Goal: Information Seeking & Learning: Learn about a topic

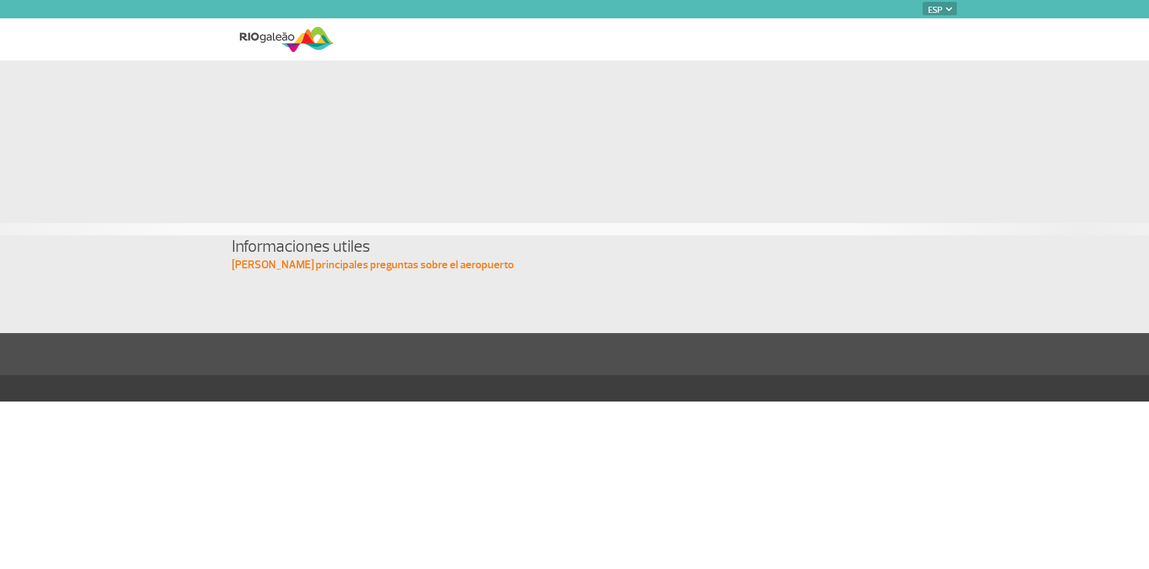
select select "es"
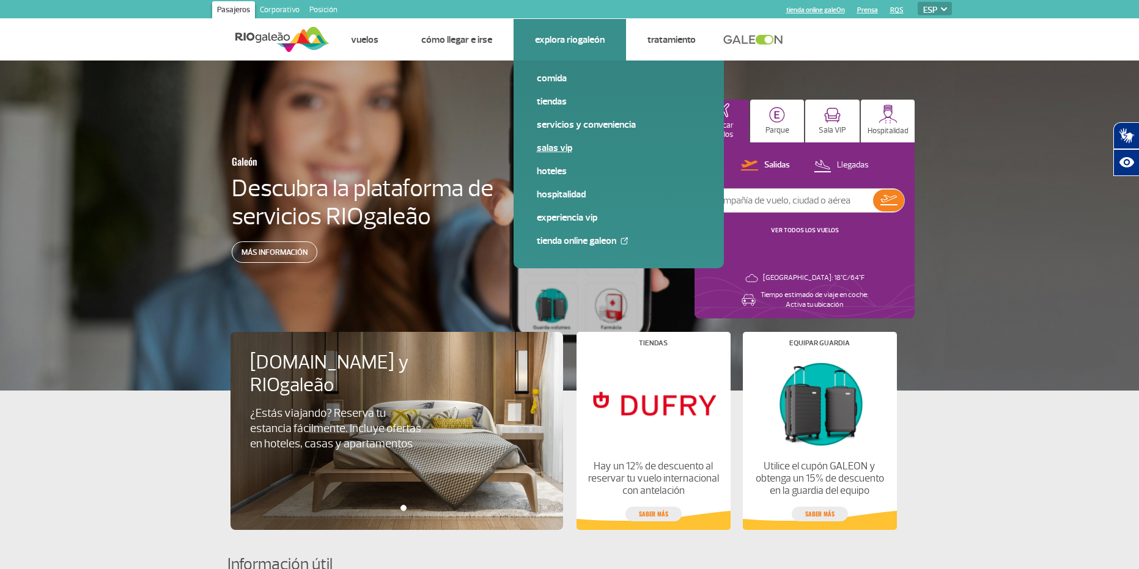
click at [566, 150] on link "Salas VIP" at bounding box center [619, 147] width 164 height 13
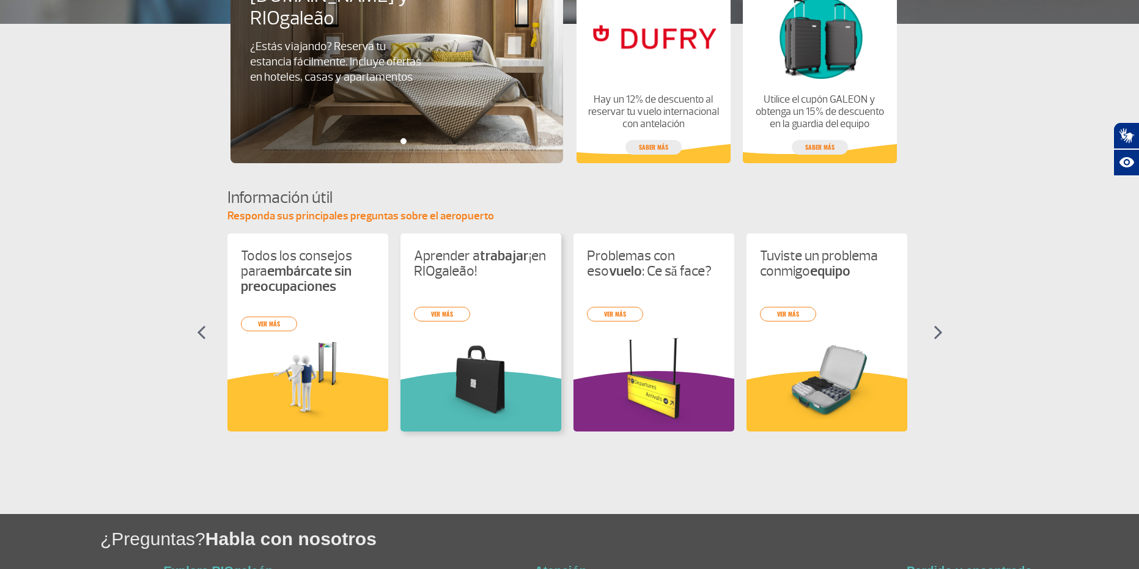
scroll to position [473, 0]
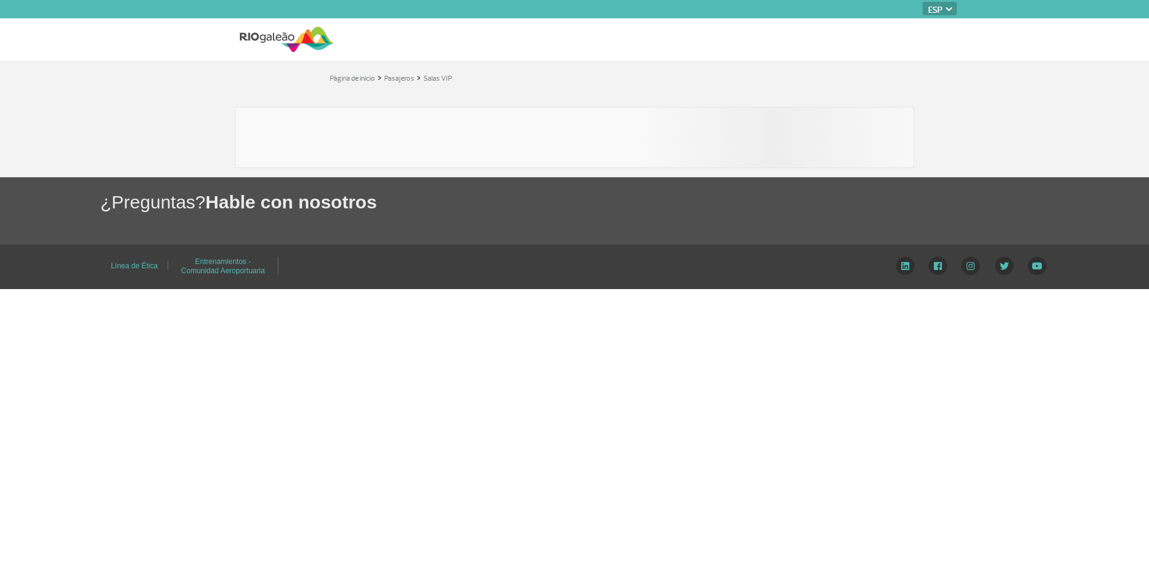
select select "es"
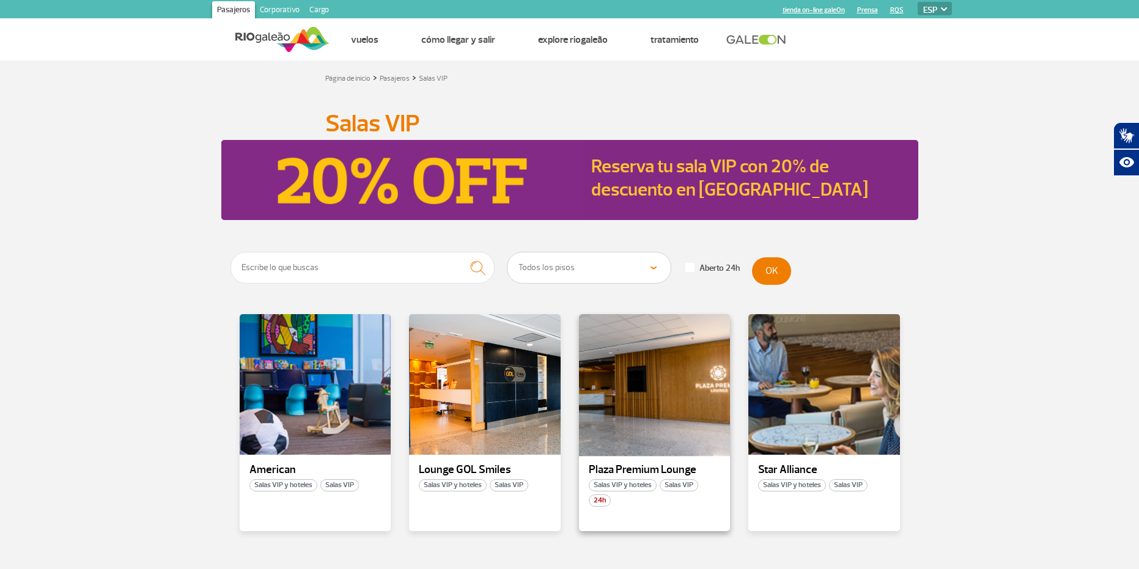
click at [631, 412] on div at bounding box center [654, 385] width 154 height 144
click at [613, 353] on div at bounding box center [654, 385] width 154 height 144
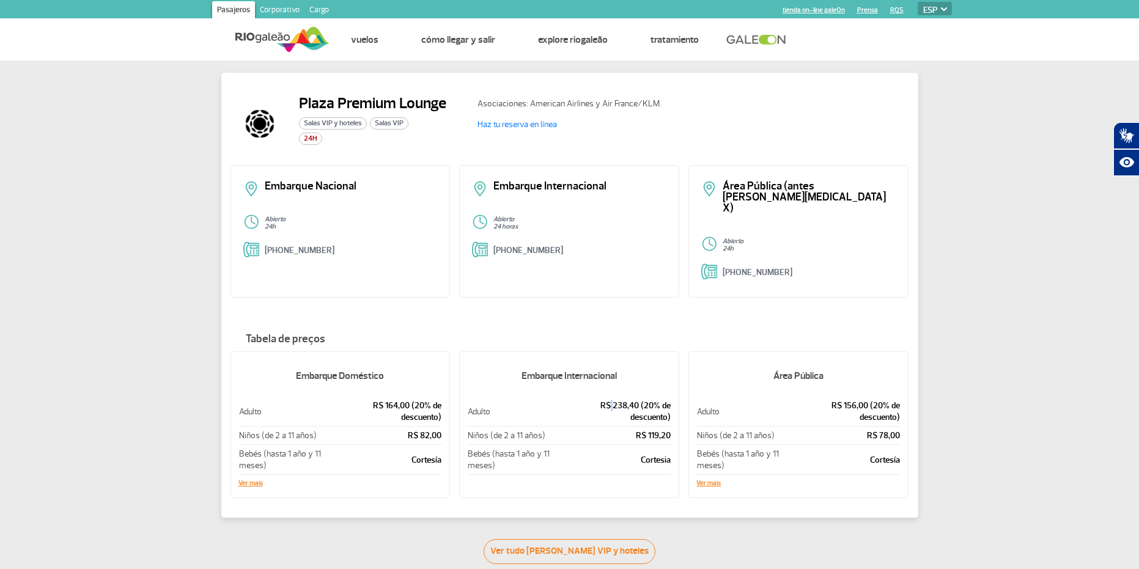
click at [616, 400] on p "R$ 238,40 (20% de descuento)" at bounding box center [620, 411] width 102 height 23
drag, startPoint x: 601, startPoint y: 385, endPoint x: 639, endPoint y: 387, distance: 38.6
click at [639, 400] on p "R$ 238,40 (20% de descuento)" at bounding box center [620, 411] width 102 height 23
click at [939, 12] on select "PT ENG ESP" at bounding box center [935, 8] width 34 height 13
